Goal: Navigation & Orientation: Find specific page/section

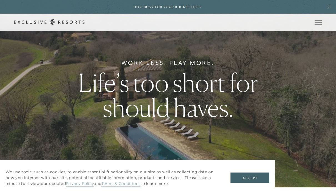
scroll to position [9, 0]
click at [319, 21] on button "Open navigation" at bounding box center [318, 23] width 7 height 4
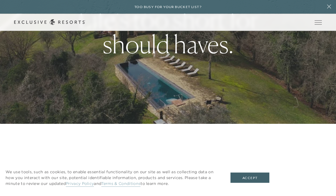
click at [329, 9] on icon at bounding box center [329, 6] width 11 height 4
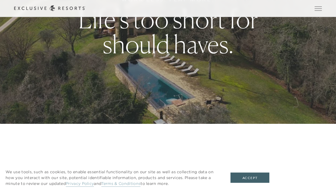
scroll to position [72, 0]
click at [65, 8] on icon at bounding box center [49, 9] width 71 height 6
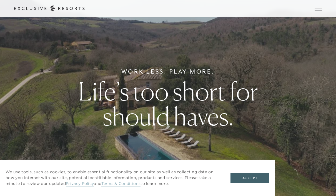
click at [318, 9] on span "Open navigation" at bounding box center [318, 9] width 7 height 4
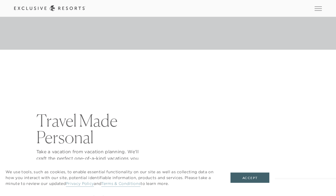
scroll to position [1868, 0]
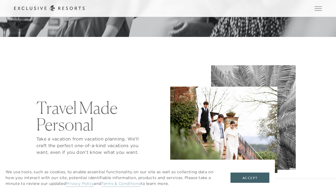
click at [320, 11] on button "Open navigation" at bounding box center [318, 9] width 7 height 4
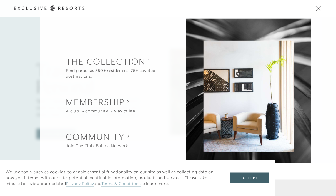
scroll to position [1905, 0]
click at [128, 108] on h2 "Membership" at bounding box center [101, 102] width 70 height 12
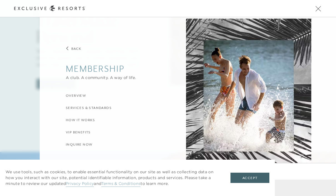
scroll to position [1959, 0]
click at [319, 10] on span "Open navigation" at bounding box center [318, 9] width 7 height 4
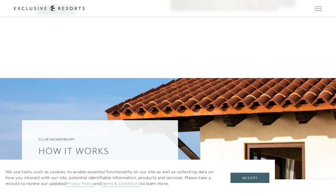
scroll to position [2029, 0]
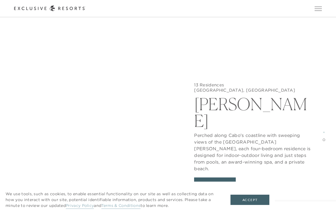
scroll to position [2459, 0]
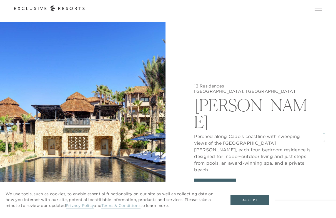
click at [228, 179] on button "View Gallery" at bounding box center [215, 184] width 42 height 11
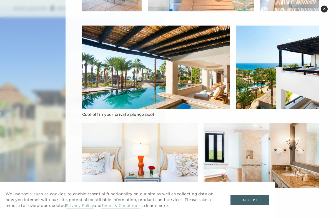
scroll to position [2473, 0]
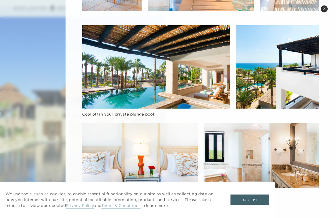
click at [326, 7] on icon at bounding box center [324, 8] width 3 height 3
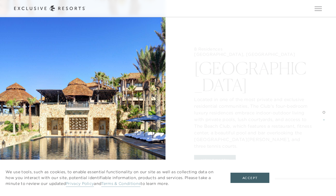
scroll to position [2202, 0]
